Goal: Task Accomplishment & Management: Use online tool/utility

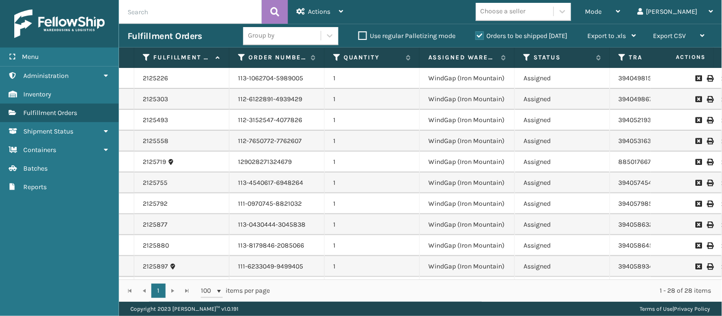
click at [349, 129] on td "1" at bounding box center [371, 120] width 95 height 21
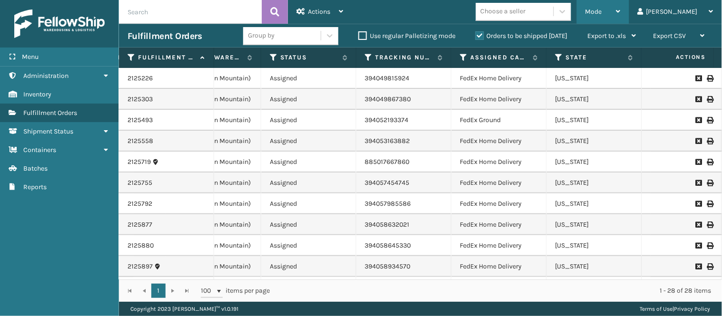
click at [602, 10] on span "Mode" at bounding box center [593, 12] width 17 height 8
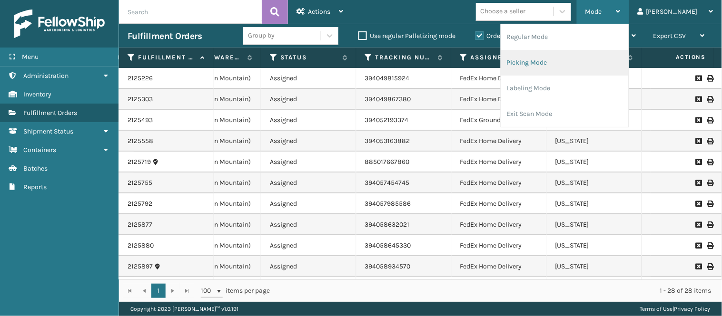
click at [581, 59] on li "Picking Mode" at bounding box center [564, 63] width 127 height 26
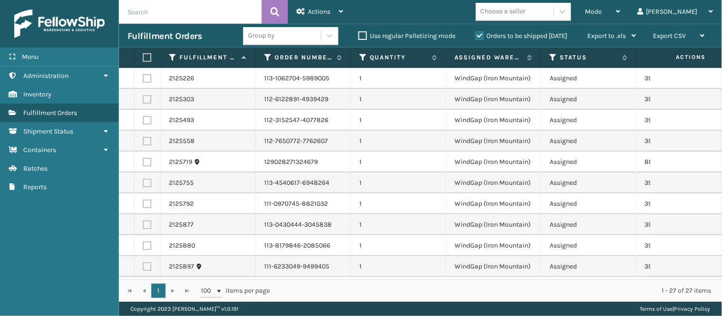
click at [525, 107] on td "WindGap (Iron Mountain)" at bounding box center [493, 99] width 95 height 21
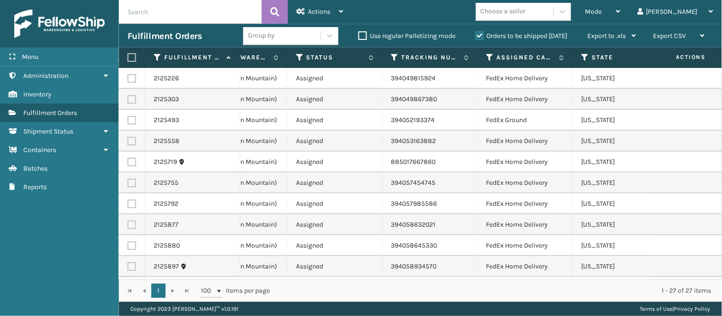
scroll to position [21, 254]
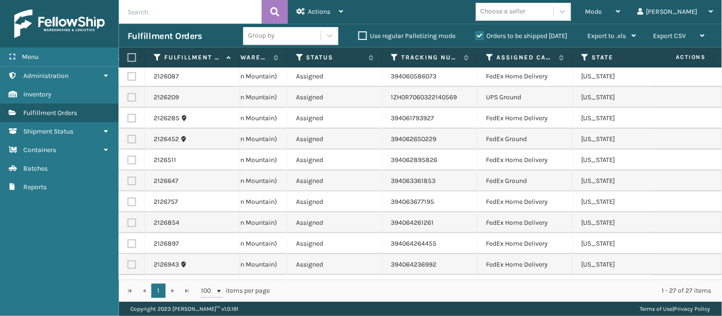
click at [132, 96] on label at bounding box center [131, 97] width 9 height 9
click at [128, 96] on input "checkbox" at bounding box center [127, 96] width 0 height 6
checkbox input "true"
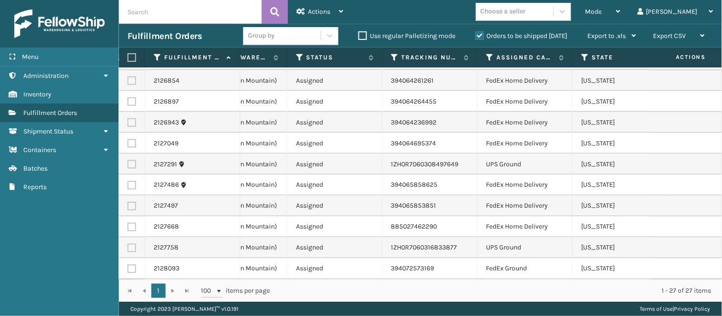
click at [132, 160] on label at bounding box center [131, 164] width 9 height 9
click at [128, 160] on input "checkbox" at bounding box center [127, 163] width 0 height 6
checkbox input "true"
click at [131, 244] on label at bounding box center [131, 248] width 9 height 9
click at [128, 244] on input "checkbox" at bounding box center [127, 247] width 0 height 6
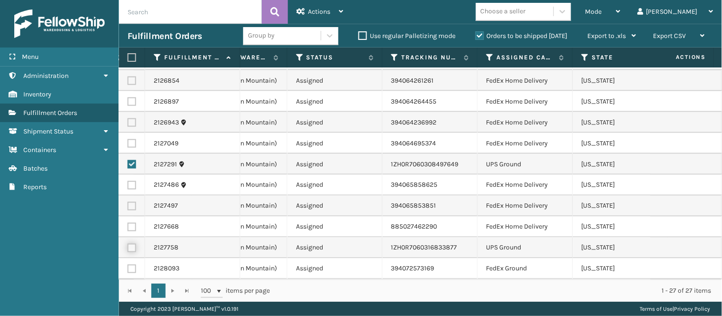
checkbox input "true"
click at [242, 228] on td "WindGap (Iron Mountain)" at bounding box center [239, 227] width 95 height 21
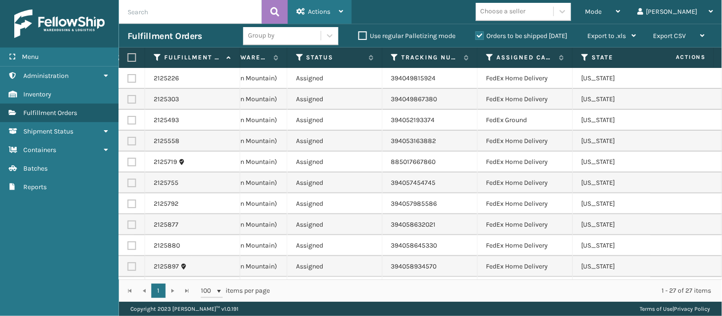
click at [333, 6] on div "Actions" at bounding box center [319, 12] width 47 height 24
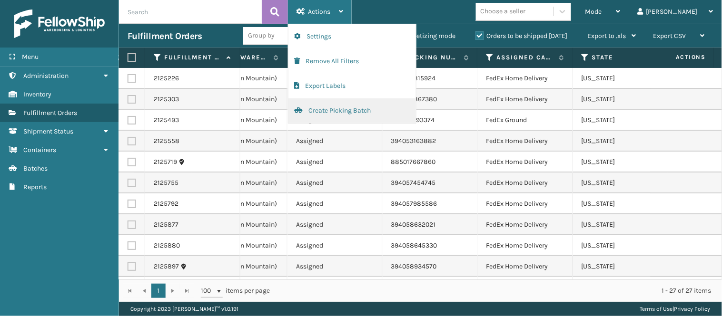
click at [334, 109] on button "Create Picking Batch" at bounding box center [351, 110] width 127 height 25
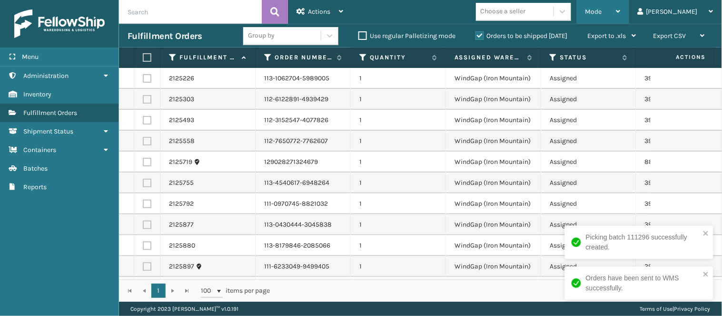
click at [620, 7] on div "Mode" at bounding box center [602, 12] width 35 height 24
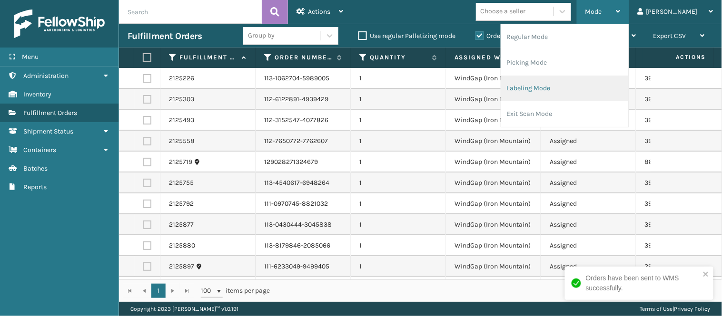
click at [598, 85] on li "Labeling Mode" at bounding box center [564, 89] width 127 height 26
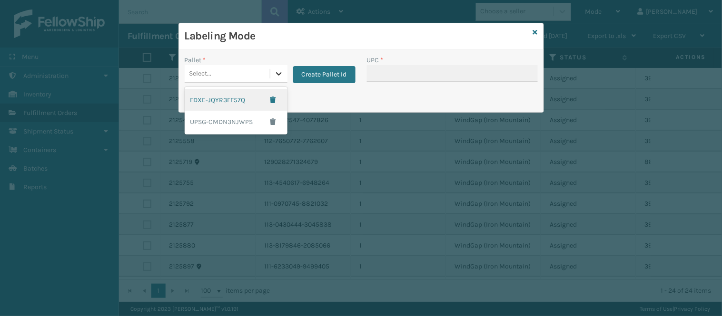
click at [278, 74] on icon at bounding box center [279, 74] width 10 height 10
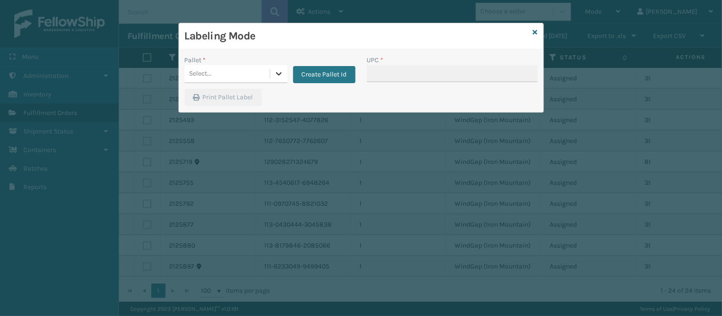
click at [278, 74] on icon at bounding box center [279, 74] width 10 height 10
click at [306, 76] on button "Create Pallet Id" at bounding box center [324, 74] width 62 height 17
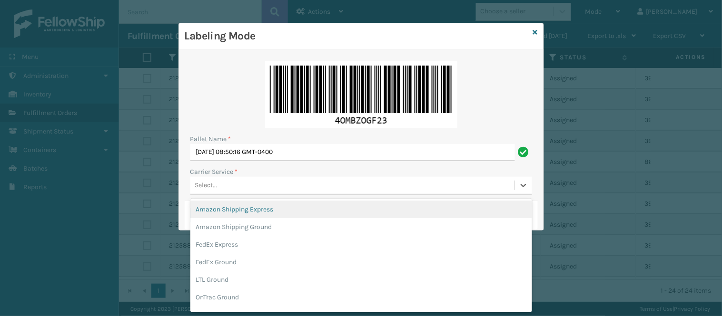
click at [465, 189] on div "Select..." at bounding box center [352, 186] width 324 height 16
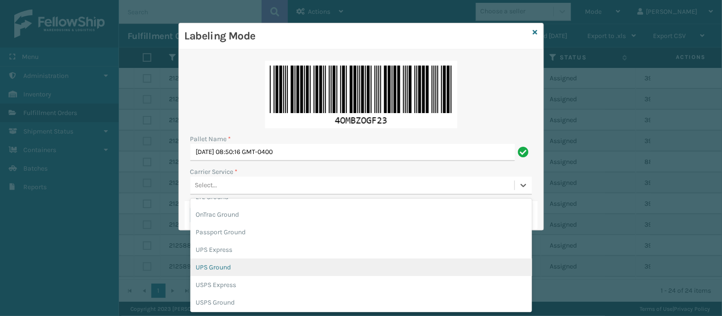
scroll to position [83, 0]
click at [277, 267] on div "UPS Ground" at bounding box center [361, 267] width 342 height 18
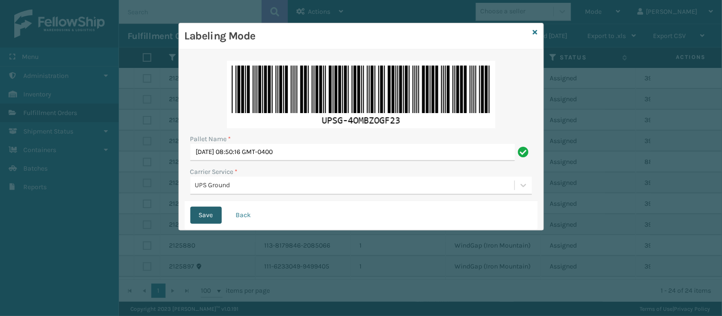
click at [206, 215] on button "Save" at bounding box center [205, 215] width 31 height 17
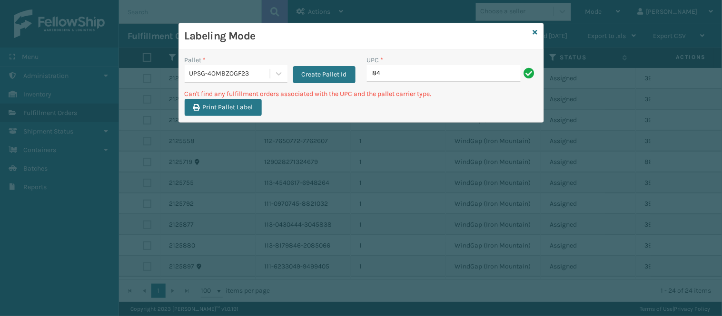
type input "8"
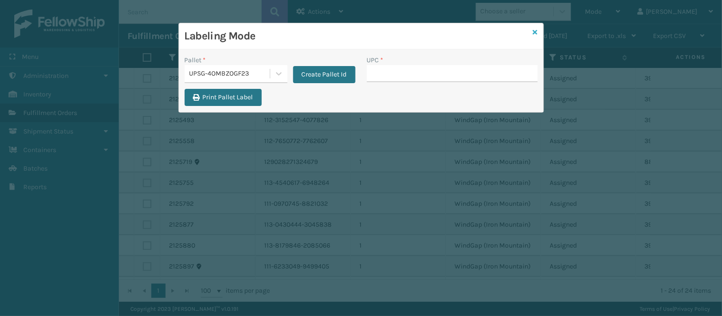
click at [533, 31] on icon at bounding box center [535, 32] width 5 height 7
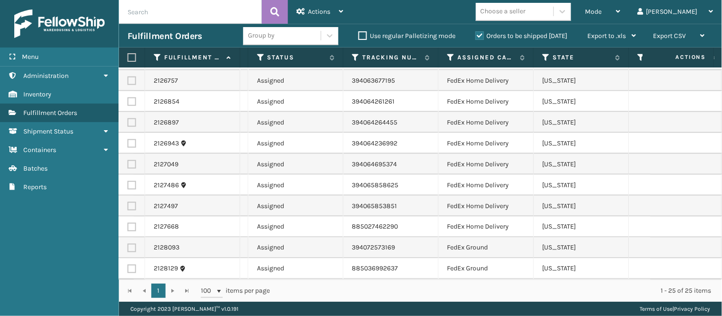
scroll to position [0, 293]
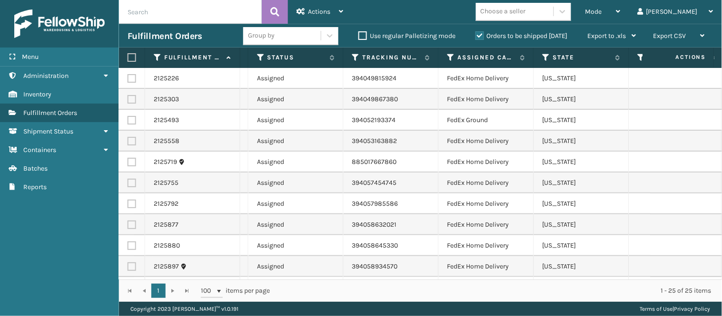
click at [135, 78] on label at bounding box center [131, 78] width 9 height 9
click at [128, 78] on input "checkbox" at bounding box center [127, 77] width 0 height 6
checkbox input "true"
click at [134, 96] on label at bounding box center [131, 99] width 9 height 9
click at [128, 96] on input "checkbox" at bounding box center [127, 98] width 0 height 6
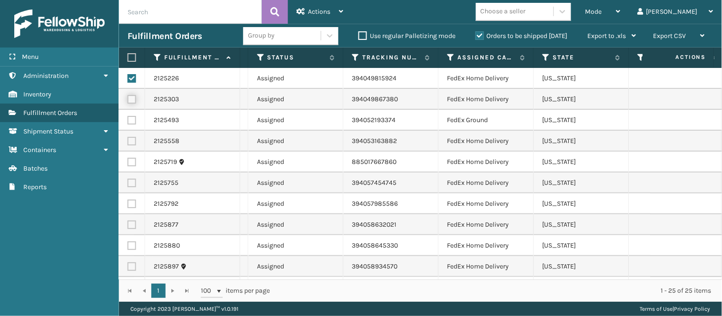
checkbox input "true"
click at [129, 118] on label at bounding box center [131, 120] width 9 height 9
click at [128, 118] on input "checkbox" at bounding box center [127, 119] width 0 height 6
checkbox input "true"
click at [131, 140] on label at bounding box center [131, 141] width 9 height 9
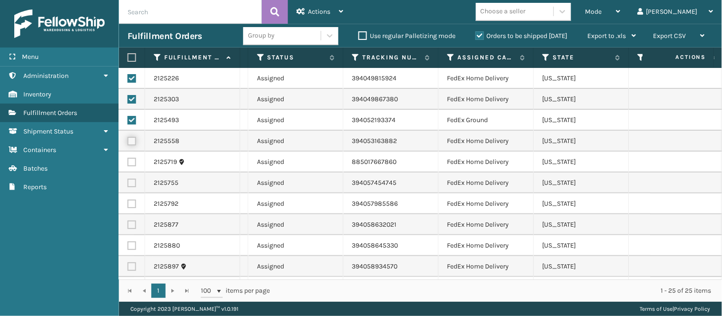
click at [128, 140] on input "checkbox" at bounding box center [127, 140] width 0 height 6
checkbox input "true"
click at [130, 160] on label at bounding box center [131, 162] width 9 height 9
click at [128, 160] on input "checkbox" at bounding box center [127, 161] width 0 height 6
checkbox input "true"
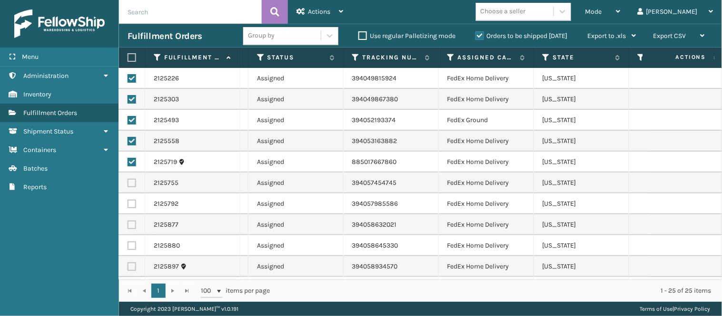
click at [129, 179] on label at bounding box center [131, 183] width 9 height 9
click at [128, 179] on input "checkbox" at bounding box center [127, 182] width 0 height 6
checkbox input "true"
drag, startPoint x: 132, startPoint y: 201, endPoint x: 135, endPoint y: 206, distance: 5.5
click at [133, 201] on label at bounding box center [131, 204] width 9 height 9
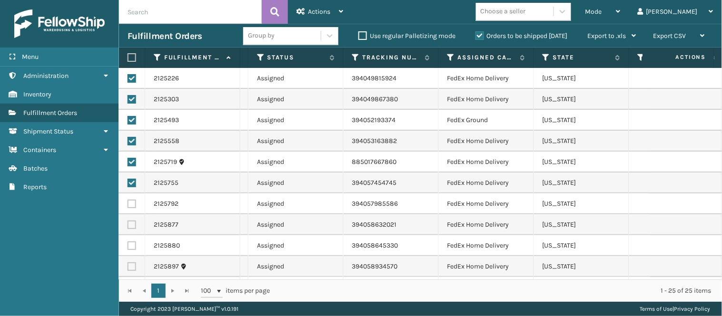
click at [128, 201] on input "checkbox" at bounding box center [127, 203] width 0 height 6
checkbox input "true"
click at [135, 226] on label at bounding box center [131, 225] width 9 height 9
click at [128, 226] on input "checkbox" at bounding box center [127, 224] width 0 height 6
checkbox input "true"
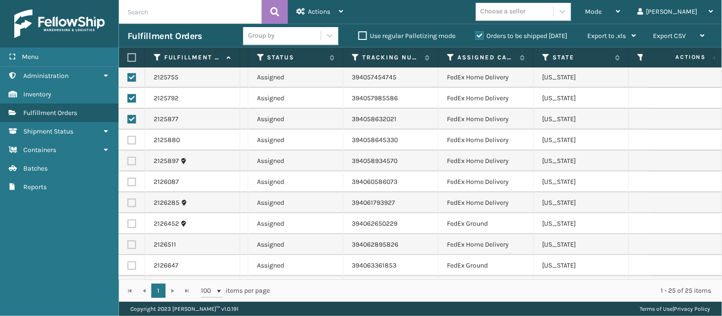
click at [129, 140] on label at bounding box center [131, 140] width 9 height 9
click at [128, 140] on input "checkbox" at bounding box center [127, 139] width 0 height 6
checkbox input "true"
click at [134, 162] on label at bounding box center [131, 161] width 9 height 9
click at [128, 162] on input "checkbox" at bounding box center [127, 160] width 0 height 6
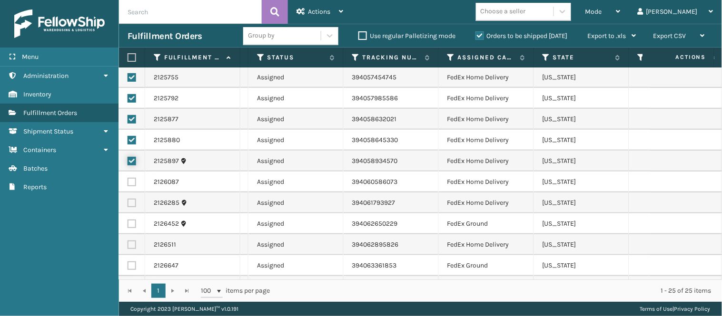
checkbox input "true"
click at [134, 181] on label at bounding box center [131, 182] width 9 height 9
click at [128, 181] on input "checkbox" at bounding box center [127, 181] width 0 height 6
checkbox input "true"
click at [136, 200] on label at bounding box center [131, 203] width 9 height 9
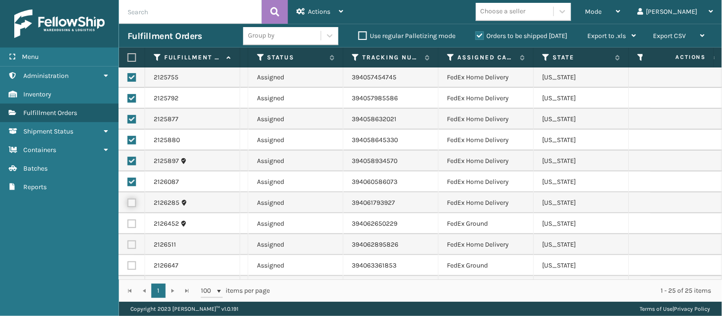
click at [128, 200] on input "checkbox" at bounding box center [127, 202] width 0 height 6
checkbox input "true"
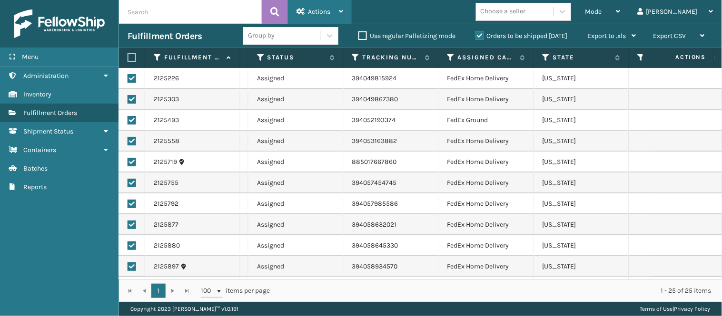
click at [332, 11] on div "Actions" at bounding box center [319, 12] width 47 height 24
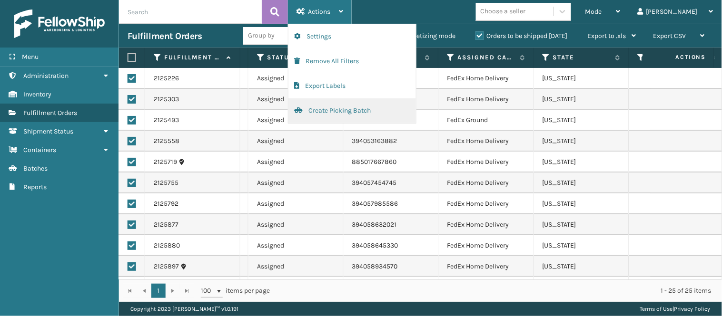
click at [343, 110] on button "Create Picking Batch" at bounding box center [351, 110] width 127 height 25
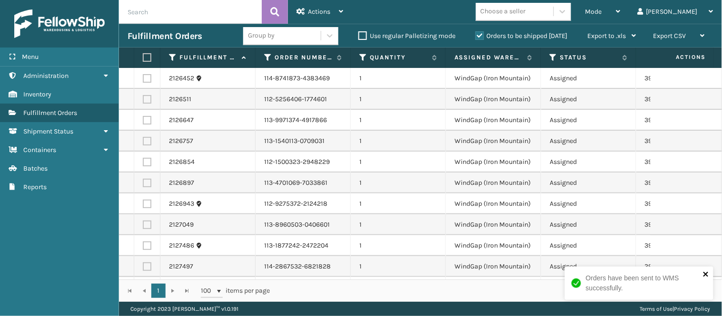
click at [703, 277] on icon "close" at bounding box center [706, 275] width 7 height 8
click at [602, 10] on span "Mode" at bounding box center [593, 12] width 17 height 8
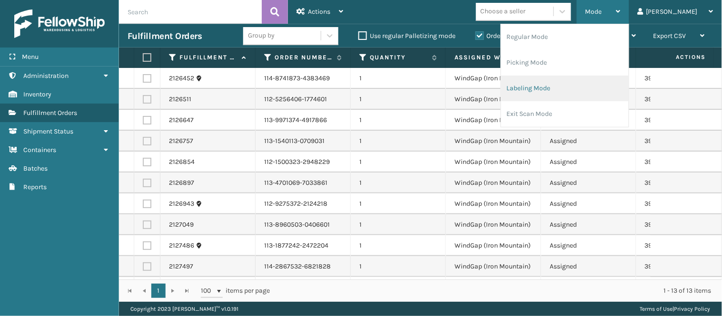
click at [617, 91] on li "Labeling Mode" at bounding box center [564, 89] width 127 height 26
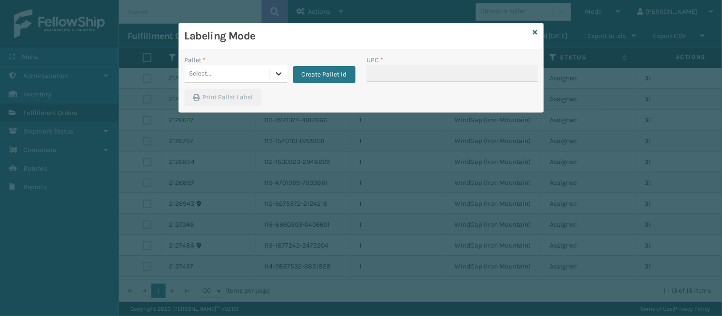
click at [274, 76] on icon at bounding box center [279, 74] width 10 height 10
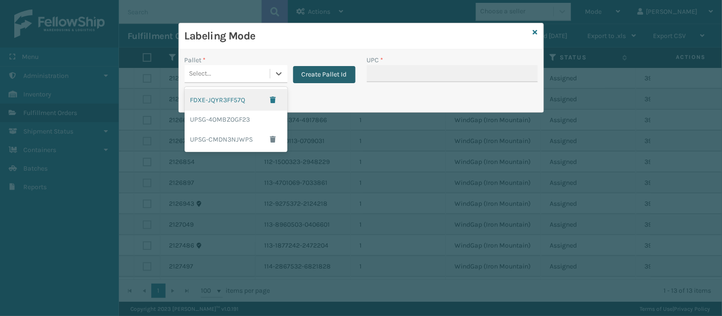
click at [338, 77] on button "Create Pallet Id" at bounding box center [324, 74] width 62 height 17
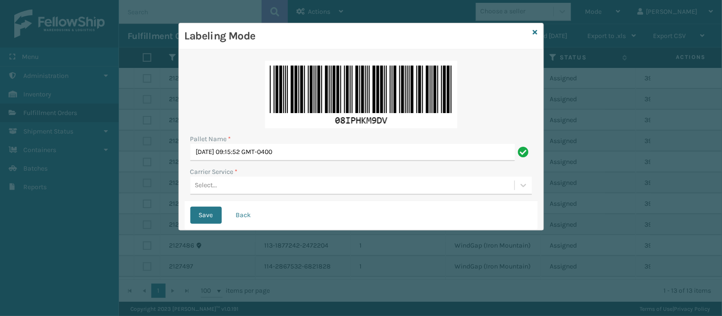
click at [355, 187] on div "Select..." at bounding box center [352, 186] width 324 height 16
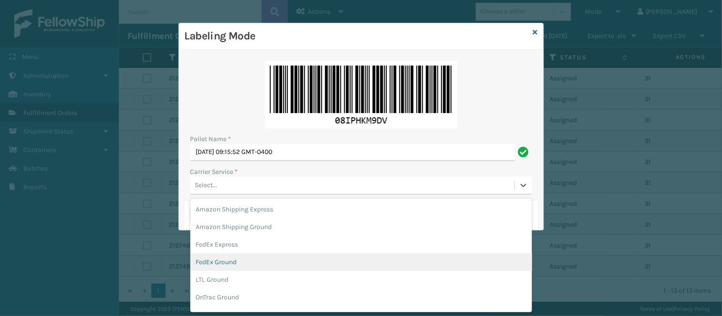
click at [260, 258] on div "FedEx Ground" at bounding box center [361, 263] width 342 height 18
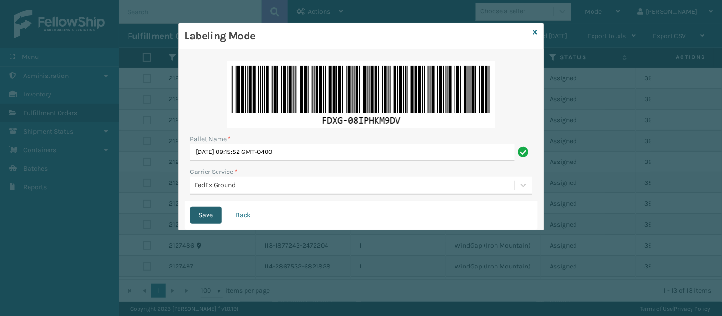
click at [199, 213] on button "Save" at bounding box center [205, 215] width 31 height 17
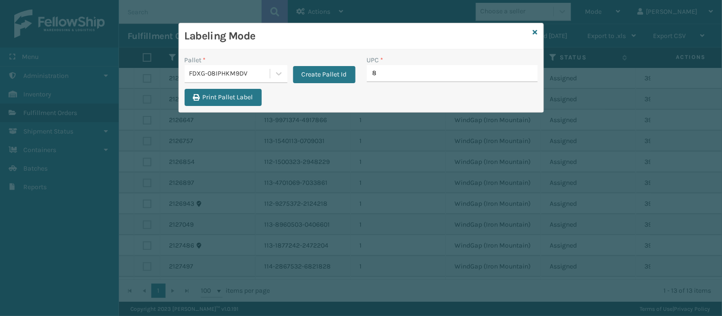
type input "84"
click at [536, 34] on icon at bounding box center [535, 32] width 5 height 7
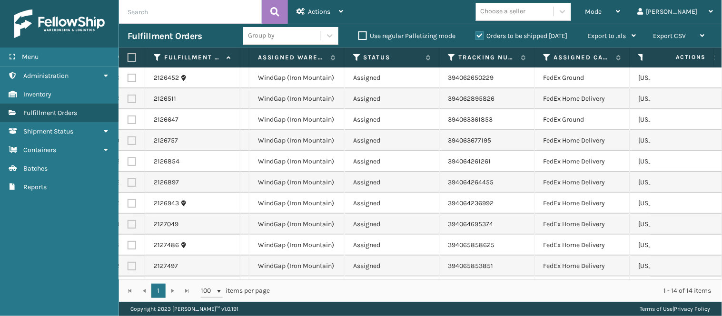
scroll to position [0, 196]
click at [127, 76] on label at bounding box center [131, 78] width 9 height 9
click at [127, 76] on input "checkbox" at bounding box center [127, 77] width 0 height 6
checkbox input "true"
click at [132, 95] on label at bounding box center [131, 99] width 9 height 9
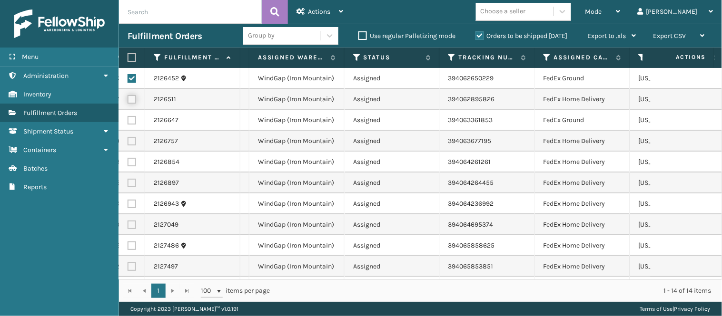
click at [128, 95] on input "checkbox" at bounding box center [127, 98] width 0 height 6
checkbox input "true"
click at [127, 118] on label at bounding box center [131, 120] width 9 height 9
click at [127, 118] on input "checkbox" at bounding box center [127, 119] width 0 height 6
checkbox input "true"
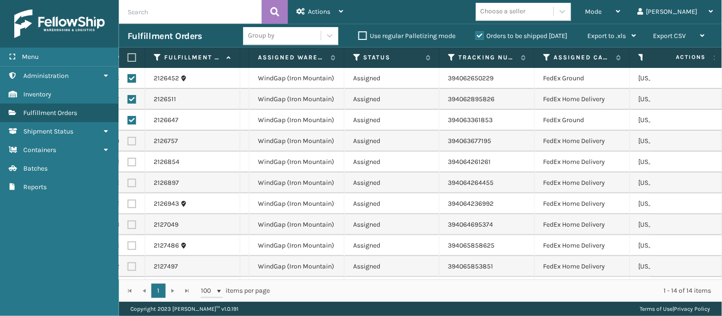
click at [134, 140] on label at bounding box center [131, 141] width 9 height 9
click at [128, 140] on input "checkbox" at bounding box center [127, 140] width 0 height 6
checkbox input "true"
click at [131, 162] on label at bounding box center [131, 162] width 9 height 9
click at [128, 162] on input "checkbox" at bounding box center [127, 161] width 0 height 6
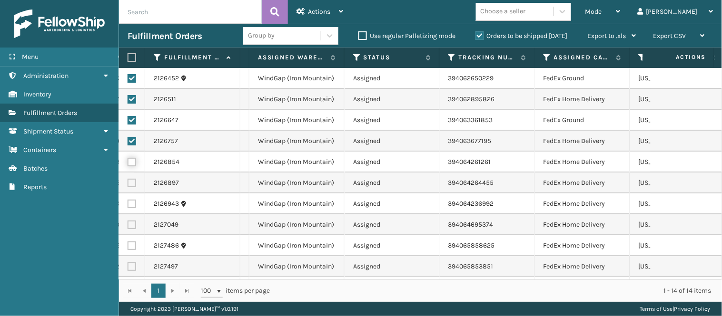
checkbox input "true"
click at [135, 185] on label at bounding box center [131, 183] width 9 height 9
click at [128, 185] on input "checkbox" at bounding box center [127, 182] width 0 height 6
checkbox input "true"
click at [130, 205] on label at bounding box center [131, 204] width 9 height 9
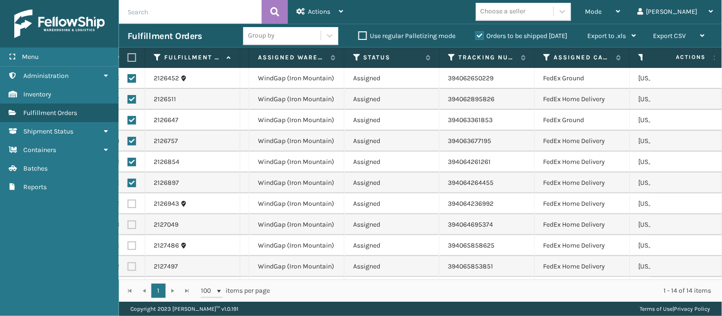
click at [128, 205] on input "checkbox" at bounding box center [127, 203] width 0 height 6
checkbox input "true"
click at [324, 10] on span "Actions" at bounding box center [319, 12] width 22 height 8
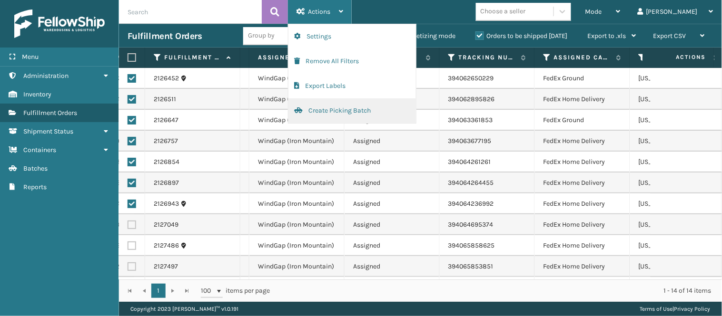
click at [363, 110] on button "Create Picking Batch" at bounding box center [351, 110] width 127 height 25
